Goal: Transaction & Acquisition: Purchase product/service

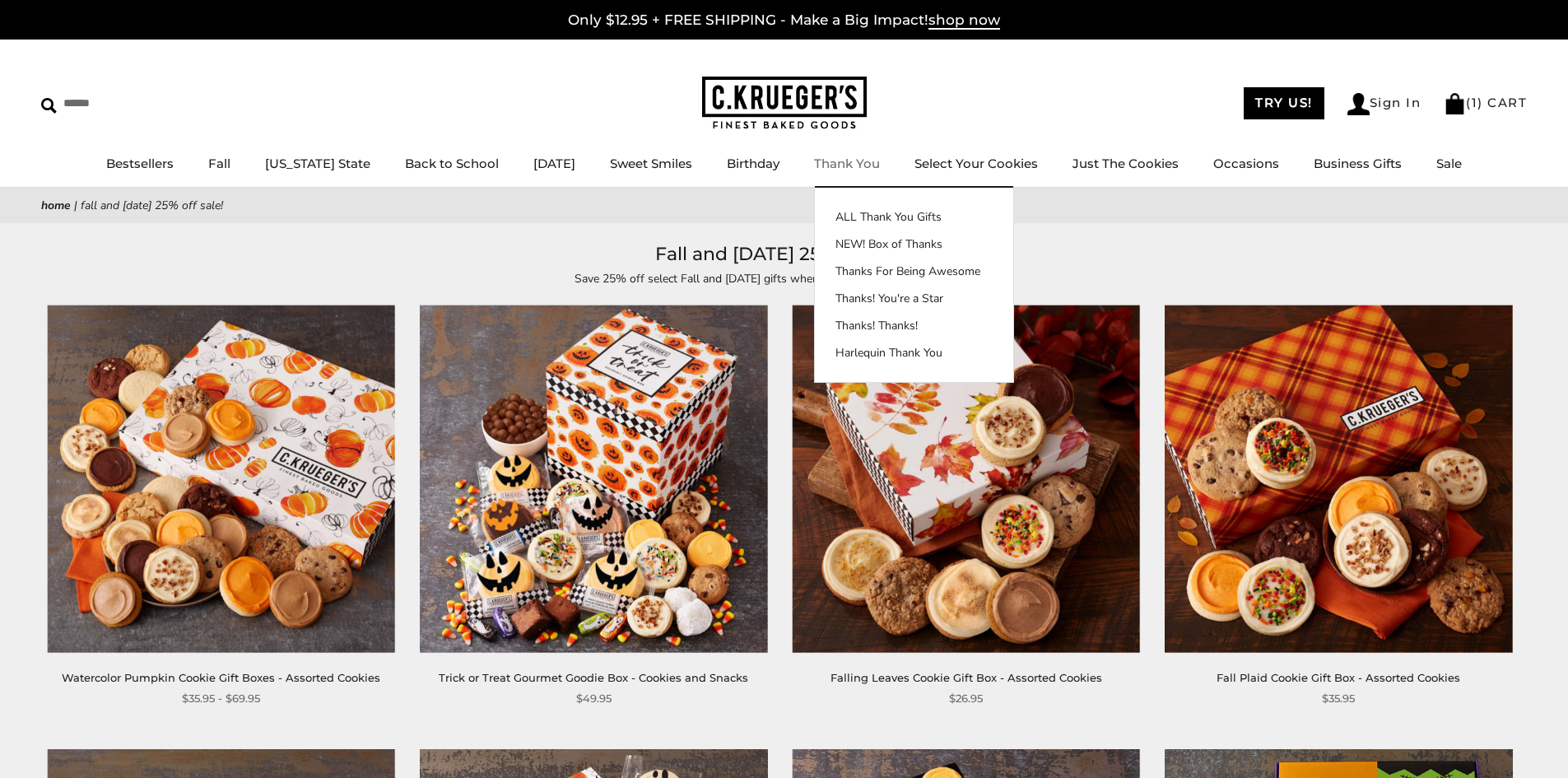
click at [793, 91] on img at bounding box center [784, 103] width 165 height 53
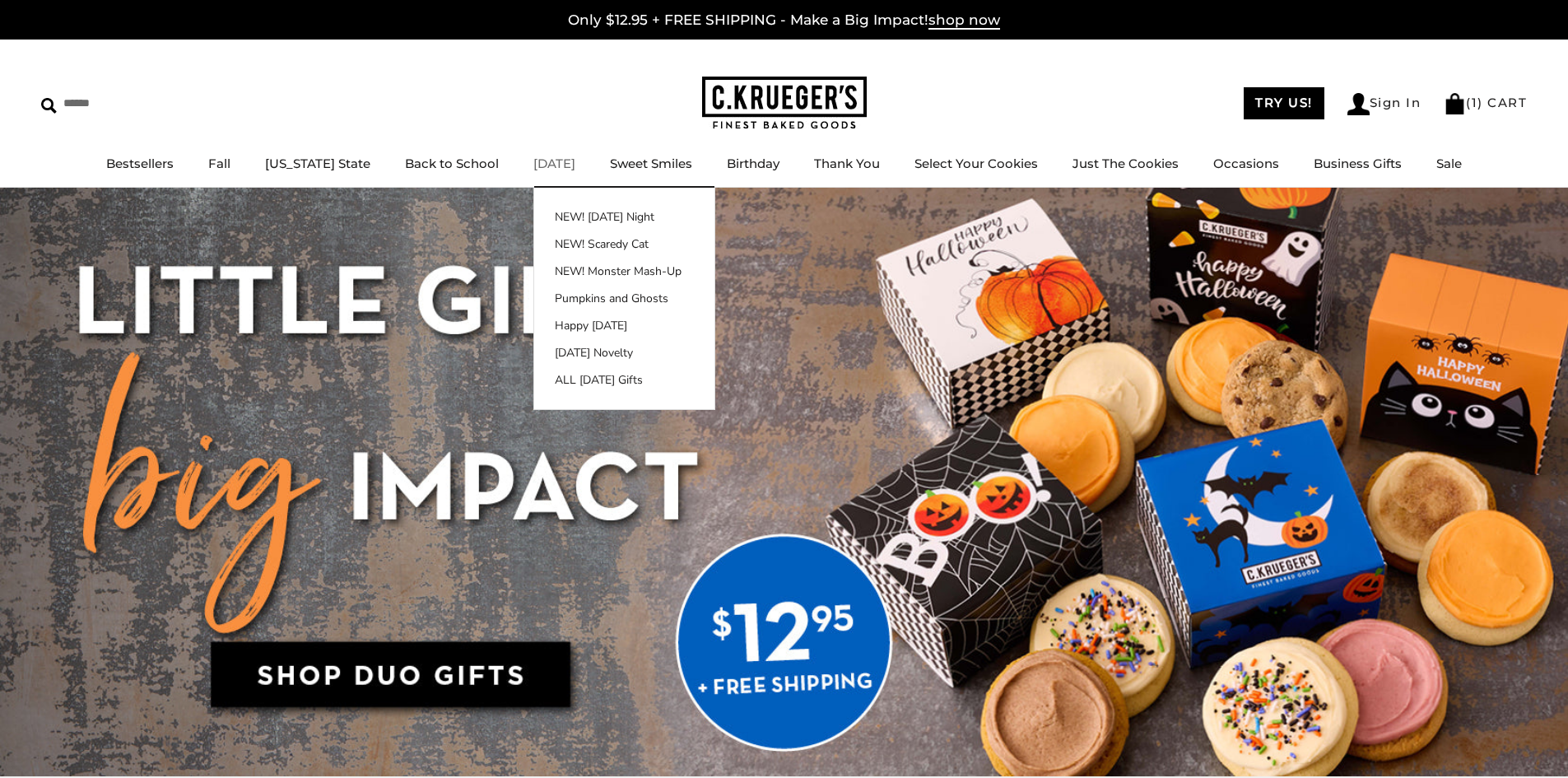
click at [533, 158] on link "[DATE]" at bounding box center [554, 163] width 42 height 16
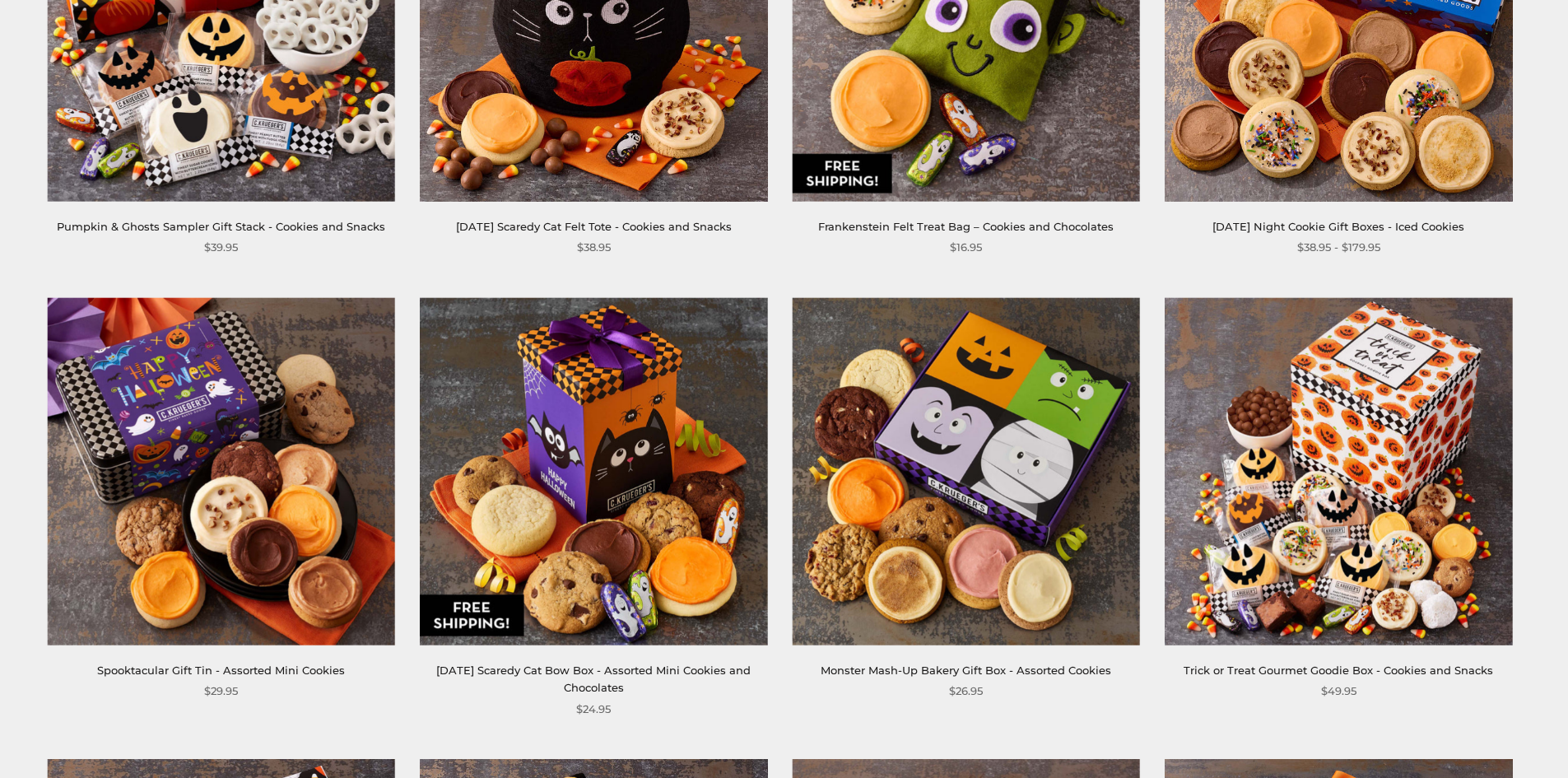
scroll to position [2004, 0]
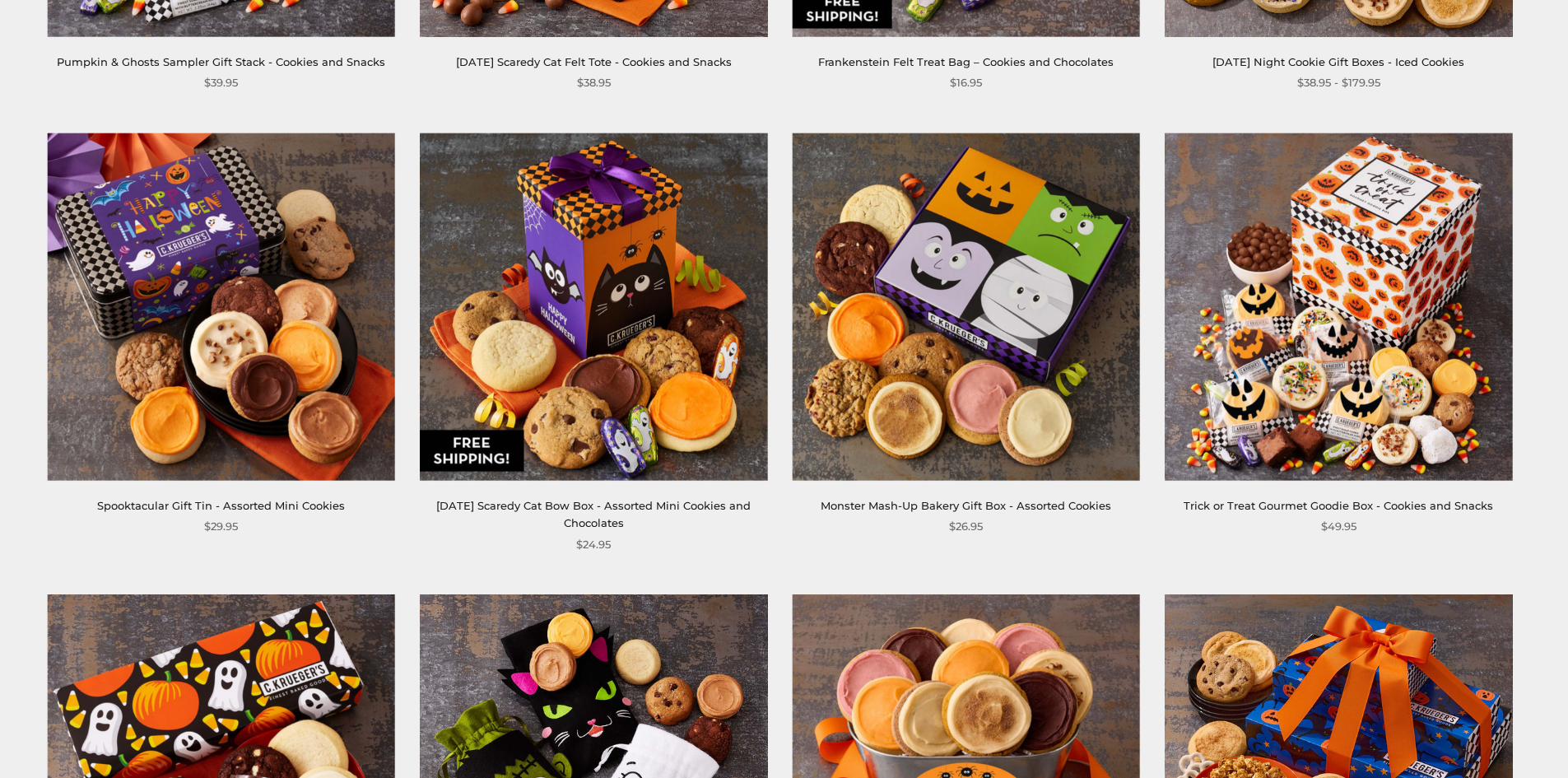
click at [562, 372] on img at bounding box center [594, 306] width 347 height 348
